Goal: Contribute content

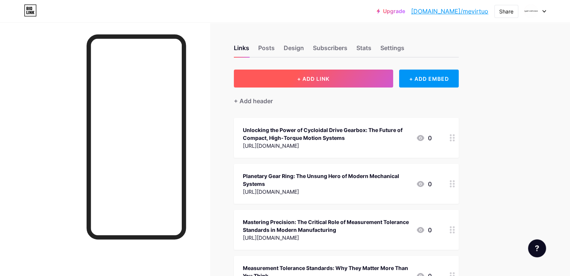
click at [366, 76] on button "+ ADD LINK" at bounding box center [313, 79] width 159 height 18
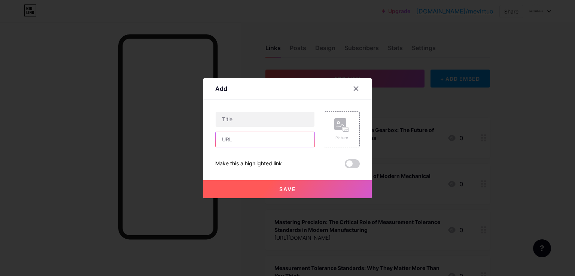
paste input "[URL][DOMAIN_NAME]"
click at [288, 134] on input "[URL][DOMAIN_NAME]" at bounding box center [265, 139] width 99 height 15
type input "[URL][DOMAIN_NAME]"
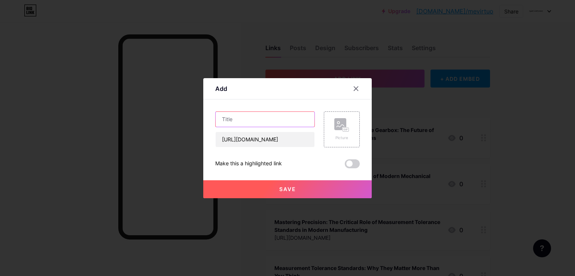
click at [284, 113] on input "text" at bounding box center [265, 119] width 99 height 15
paste input "Harnessing Precision: What is a Harmonic Drive Actuator & Why It Matters"
type input "Harnessing Precision: What is a Harmonic Drive Actuator & Why It Matters"
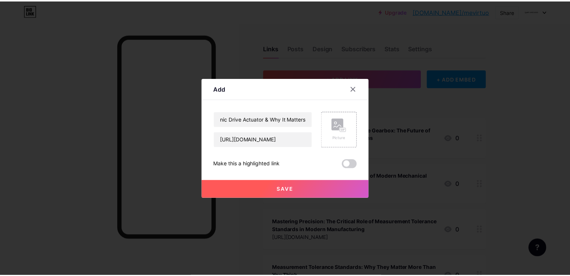
scroll to position [0, 0]
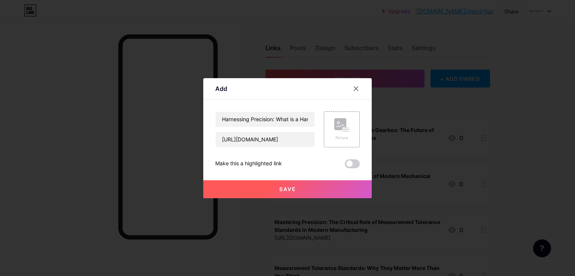
click at [357, 165] on span at bounding box center [352, 164] width 15 height 9
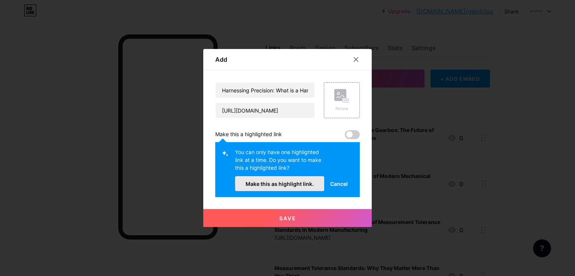
click at [306, 180] on button "Make this as highlight link." at bounding box center [279, 183] width 89 height 15
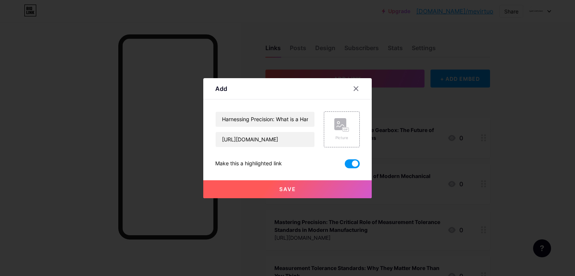
click at [324, 191] on button "Save" at bounding box center [287, 190] width 169 height 18
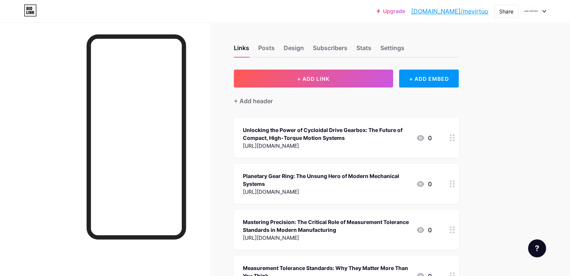
click at [481, 13] on link "[DOMAIN_NAME]/mevirtuo" at bounding box center [449, 11] width 77 height 9
